Goal: Task Accomplishment & Management: Use online tool/utility

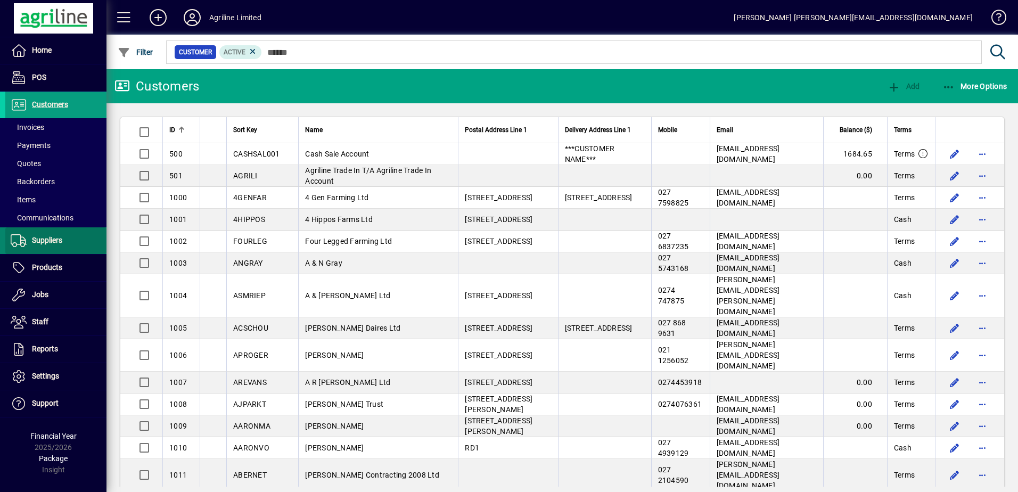
click at [63, 242] on span at bounding box center [55, 241] width 101 height 26
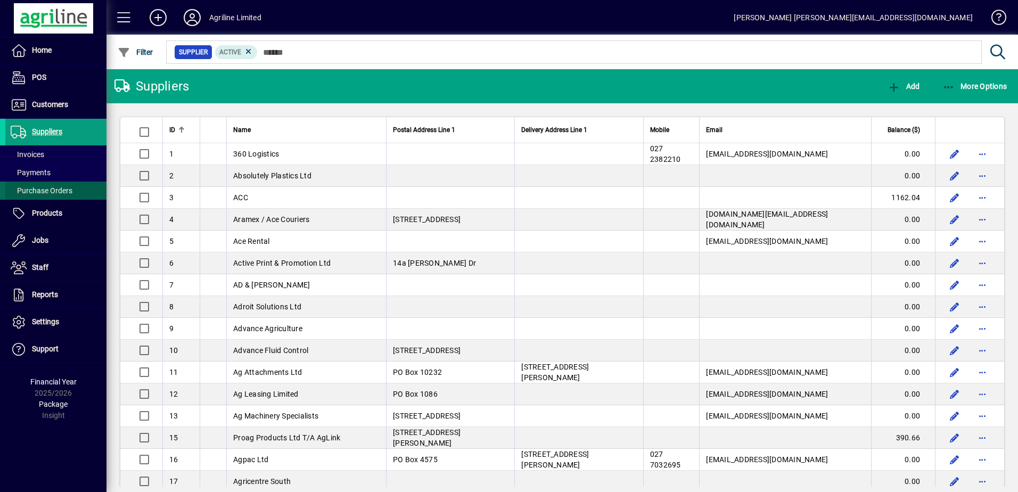
click at [52, 193] on span "Purchase Orders" at bounding box center [42, 190] width 62 height 9
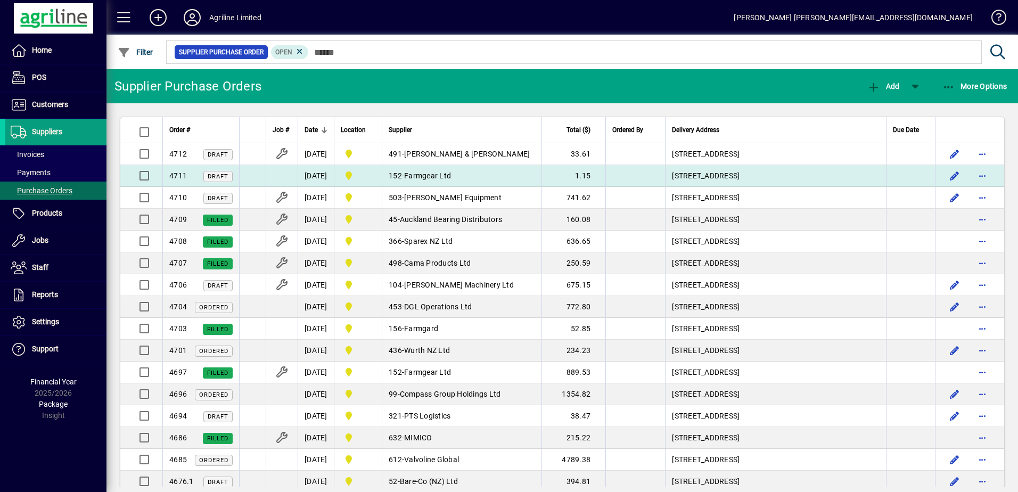
click at [502, 175] on td "152 - Farmgear Ltd" at bounding box center [462, 176] width 160 height 22
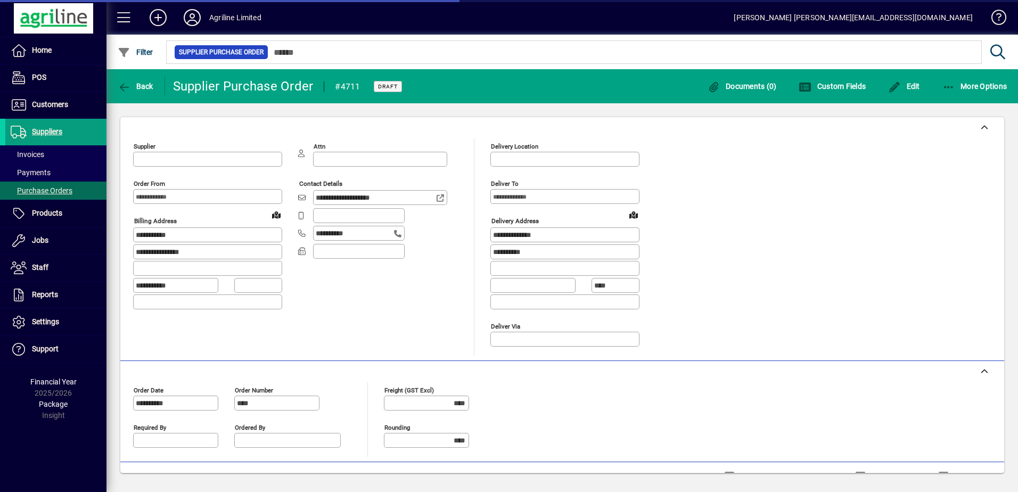
type input "**********"
